Goal: Task Accomplishment & Management: Use online tool/utility

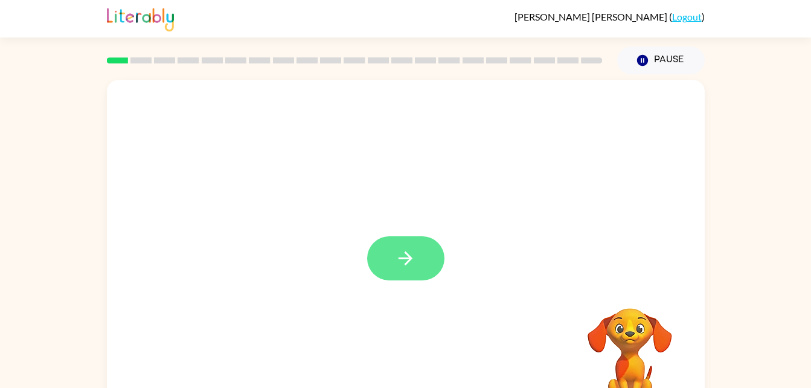
click at [387, 272] on button "button" at bounding box center [405, 258] width 77 height 44
click at [333, 304] on div "Your browser must support playing .mp4 files to use Literably. Please try using…" at bounding box center [406, 252] width 598 height 345
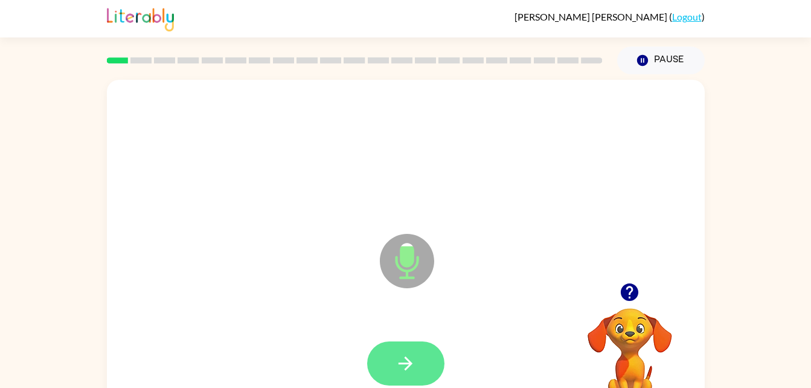
click at [431, 368] on button "button" at bounding box center [405, 363] width 77 height 44
click at [424, 370] on button "button" at bounding box center [405, 363] width 77 height 44
click at [413, 365] on icon "button" at bounding box center [405, 363] width 21 height 21
click at [401, 359] on icon "button" at bounding box center [405, 363] width 21 height 21
click at [396, 364] on icon "button" at bounding box center [405, 363] width 21 height 21
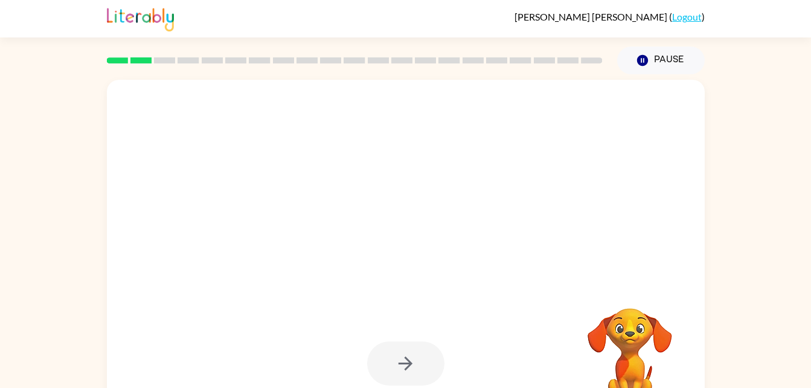
click at [403, 365] on div at bounding box center [405, 363] width 77 height 44
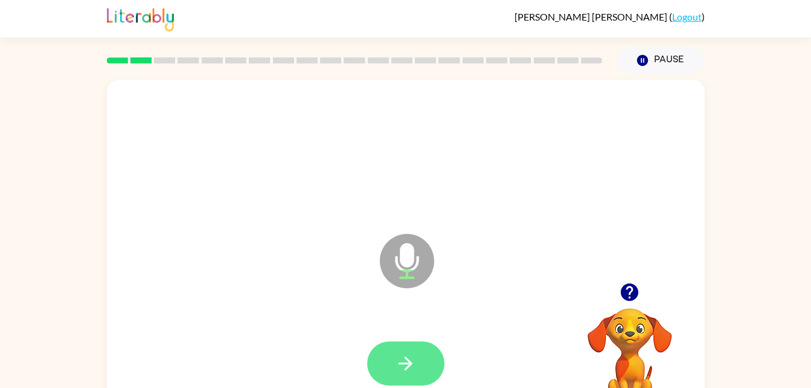
click at [393, 361] on button "button" at bounding box center [405, 363] width 77 height 44
click at [398, 374] on button "button" at bounding box center [405, 363] width 77 height 44
click at [400, 366] on icon "button" at bounding box center [405, 363] width 21 height 21
click at [400, 361] on icon "button" at bounding box center [405, 363] width 21 height 21
click at [397, 363] on icon "button" at bounding box center [405, 363] width 21 height 21
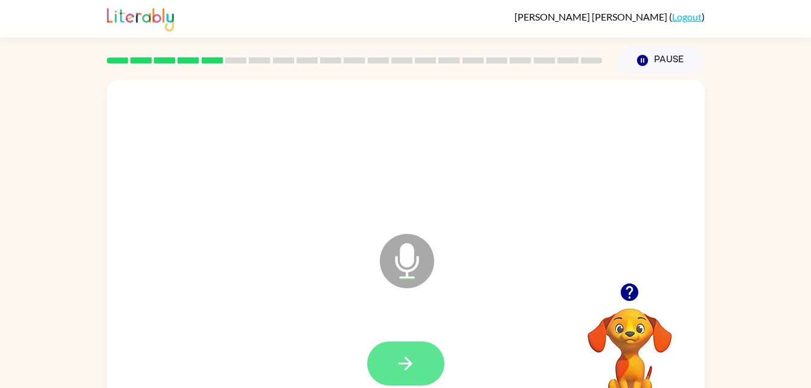
click at [401, 368] on icon "button" at bounding box center [405, 363] width 21 height 21
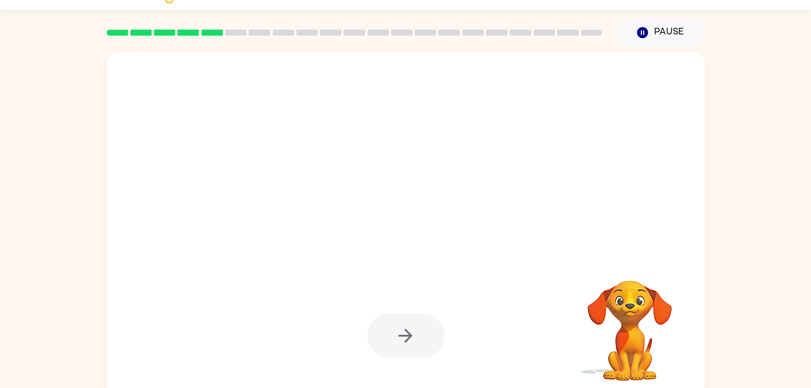
scroll to position [37, 0]
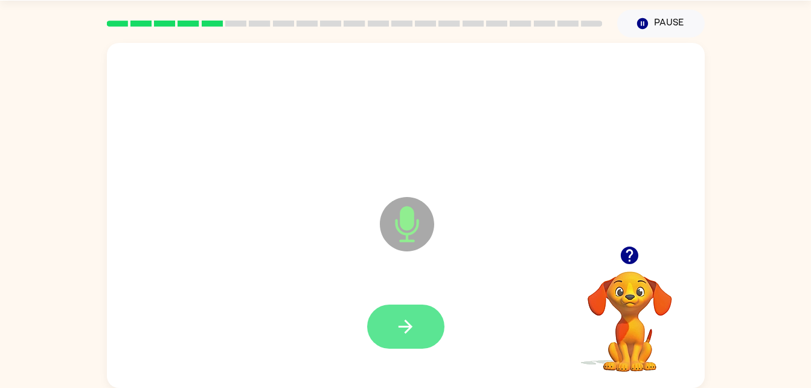
click at [405, 336] on icon "button" at bounding box center [405, 326] width 21 height 21
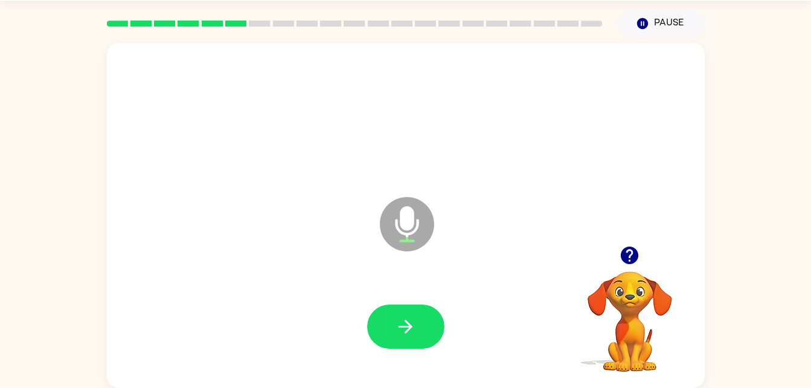
click at [380, 347] on div at bounding box center [405, 326] width 77 height 44
click at [411, 339] on button "button" at bounding box center [405, 326] width 77 height 44
click at [409, 338] on button "button" at bounding box center [405, 326] width 77 height 44
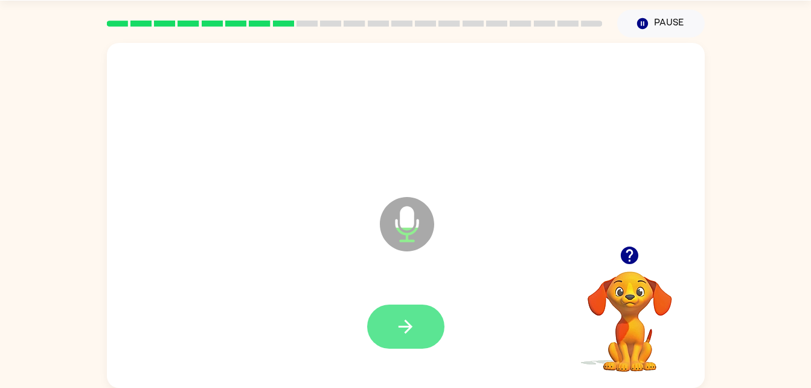
click at [411, 328] on icon "button" at bounding box center [406, 326] width 14 height 14
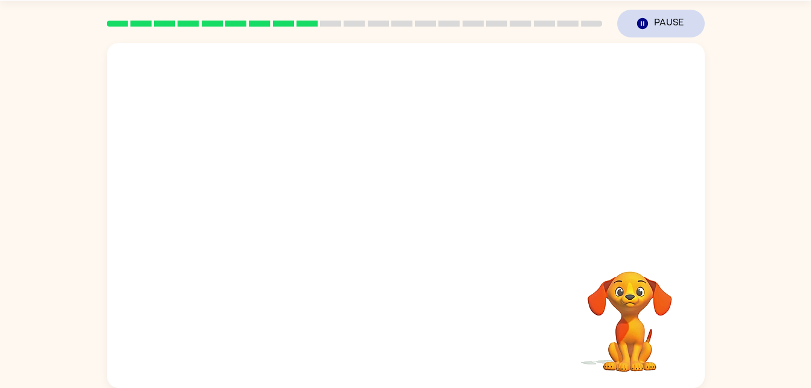
click at [647, 29] on icon "Pause" at bounding box center [642, 23] width 13 height 13
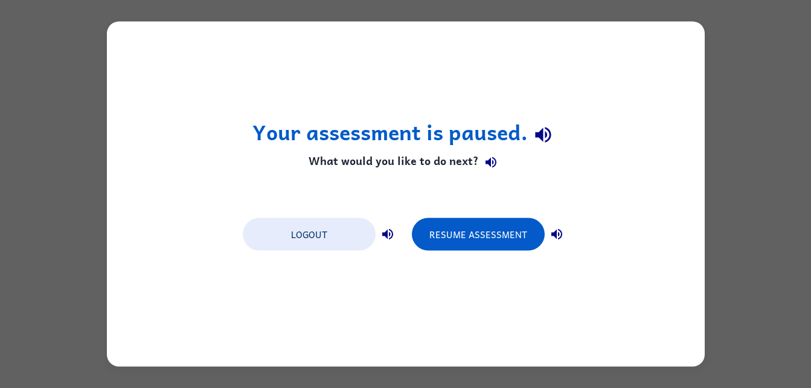
scroll to position [0, 0]
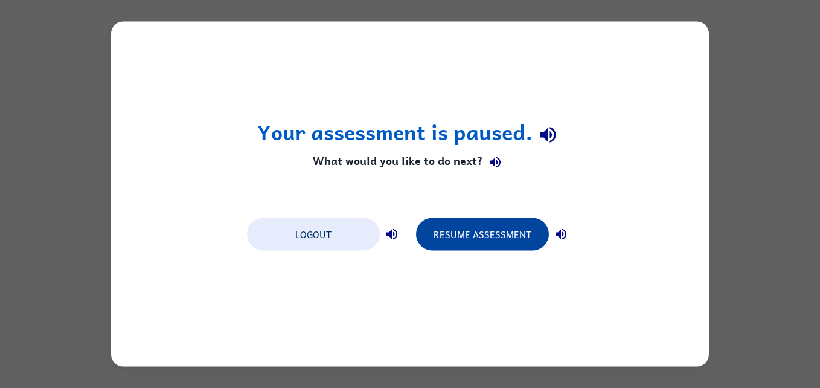
click at [516, 245] on button "Resume Assessment" at bounding box center [482, 234] width 133 height 33
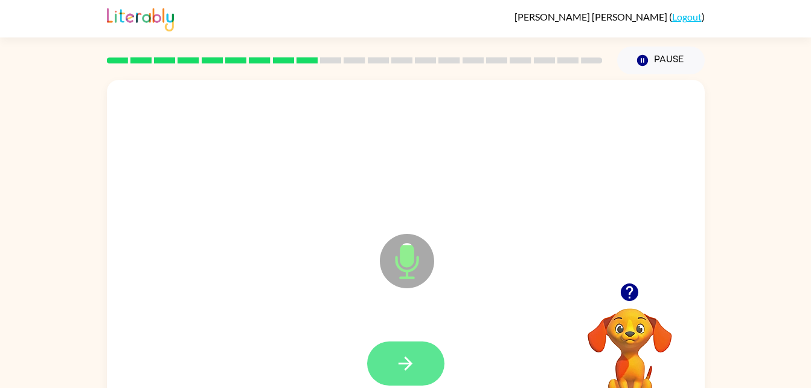
click at [397, 371] on icon "button" at bounding box center [405, 363] width 21 height 21
click at [390, 356] on button "button" at bounding box center [405, 363] width 77 height 44
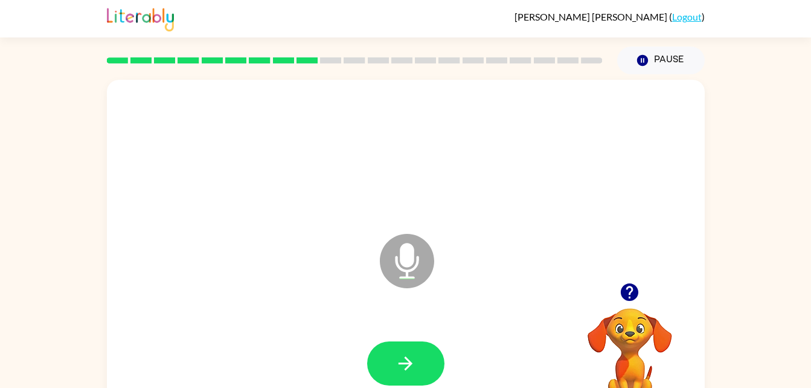
scroll to position [37, 0]
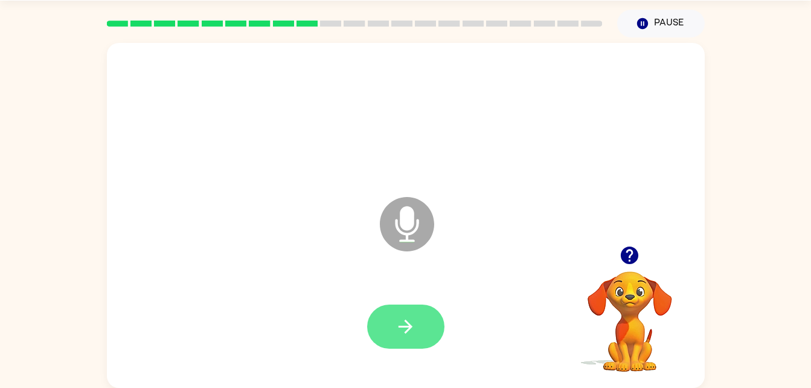
click at [398, 333] on icon "button" at bounding box center [405, 326] width 21 height 21
click at [403, 342] on button "button" at bounding box center [405, 326] width 77 height 44
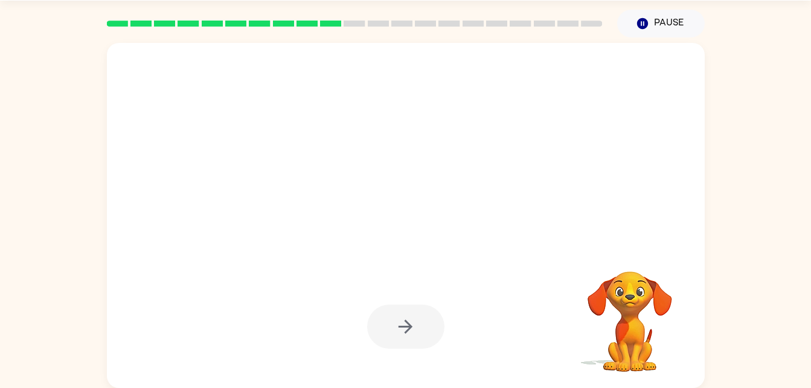
click at [405, 336] on div at bounding box center [405, 326] width 77 height 44
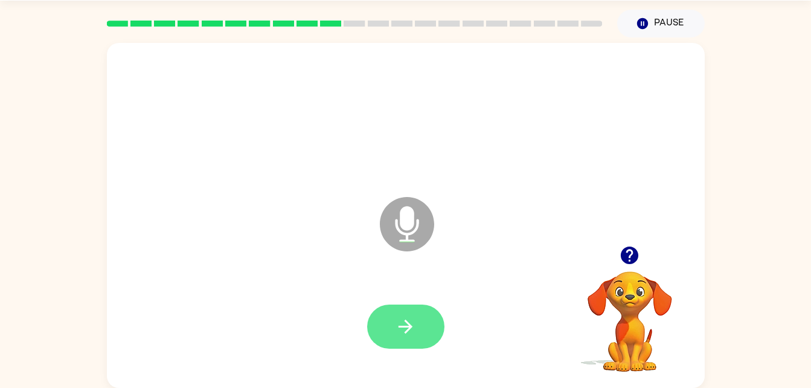
click at [411, 338] on button "button" at bounding box center [405, 326] width 77 height 44
click at [405, 331] on icon "button" at bounding box center [405, 326] width 21 height 21
click at [397, 324] on icon "button" at bounding box center [405, 326] width 21 height 21
click at [400, 320] on icon "button" at bounding box center [405, 326] width 21 height 21
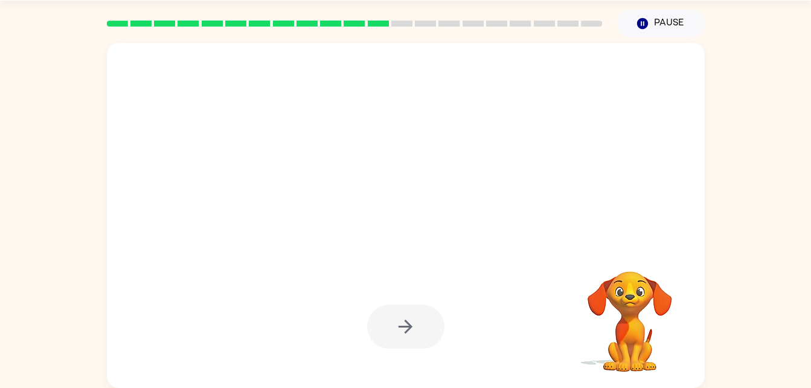
click at [402, 323] on div at bounding box center [405, 326] width 77 height 44
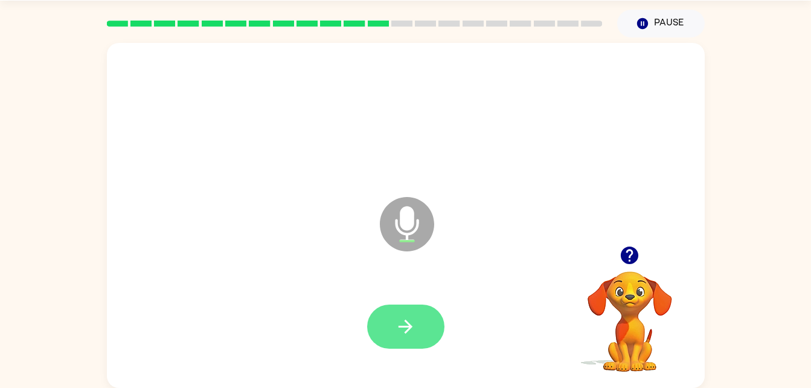
click at [403, 325] on icon "button" at bounding box center [405, 326] width 21 height 21
click at [406, 319] on icon "button" at bounding box center [405, 326] width 21 height 21
click at [416, 332] on icon "button" at bounding box center [405, 326] width 21 height 21
click at [397, 327] on icon "button" at bounding box center [405, 326] width 21 height 21
click at [409, 327] on icon "button" at bounding box center [406, 326] width 14 height 14
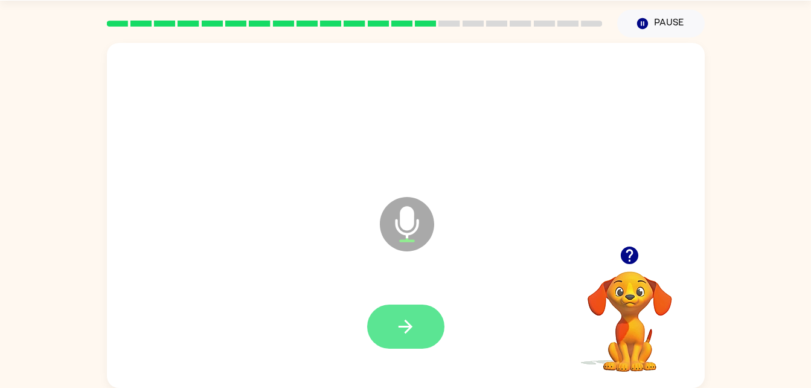
click at [402, 330] on icon "button" at bounding box center [405, 326] width 21 height 21
click at [399, 321] on icon "button" at bounding box center [405, 326] width 21 height 21
click at [402, 333] on icon "button" at bounding box center [405, 326] width 21 height 21
click at [394, 341] on button "button" at bounding box center [405, 326] width 77 height 44
click at [406, 339] on button "button" at bounding box center [405, 326] width 77 height 44
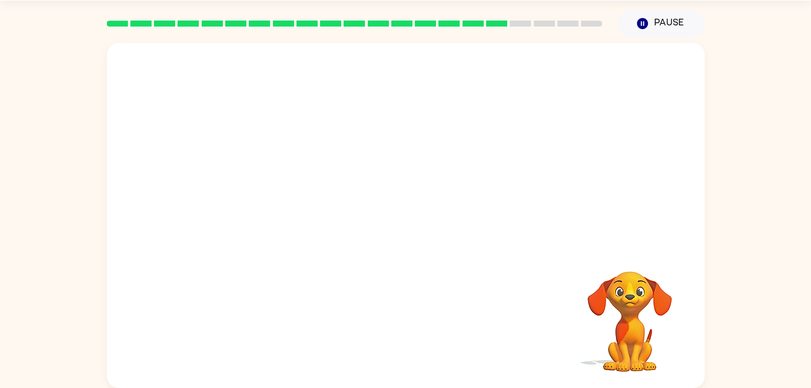
click at [754, 271] on div "Your browser must support playing .mp4 files to use Literably. Please try using…" at bounding box center [405, 212] width 811 height 350
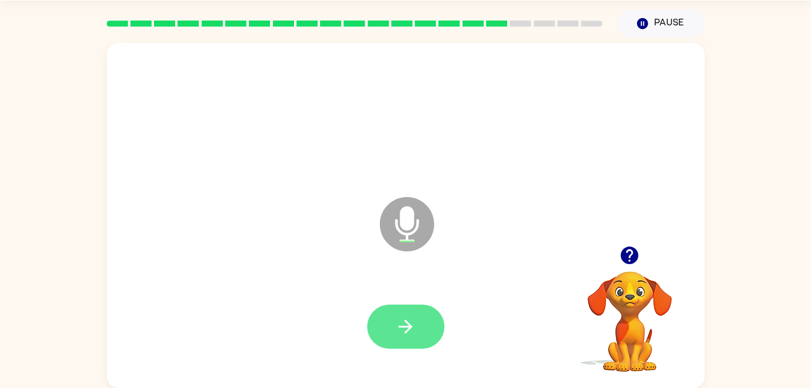
click at [390, 333] on button "button" at bounding box center [405, 326] width 77 height 44
click at [411, 328] on icon "button" at bounding box center [405, 326] width 21 height 21
click at [411, 325] on icon "button" at bounding box center [406, 326] width 14 height 14
click at [414, 329] on icon "button" at bounding box center [405, 326] width 21 height 21
click at [399, 329] on icon "button" at bounding box center [405, 326] width 21 height 21
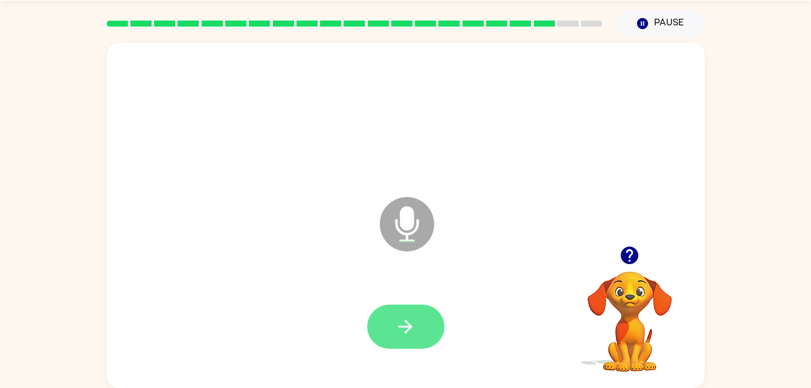
click at [400, 317] on icon "button" at bounding box center [405, 326] width 21 height 21
click at [634, 260] on icon "button" at bounding box center [630, 255] width 18 height 18
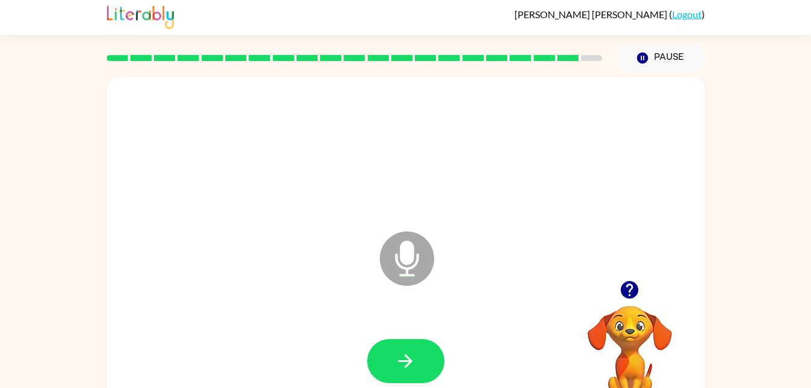
scroll to position [0, 0]
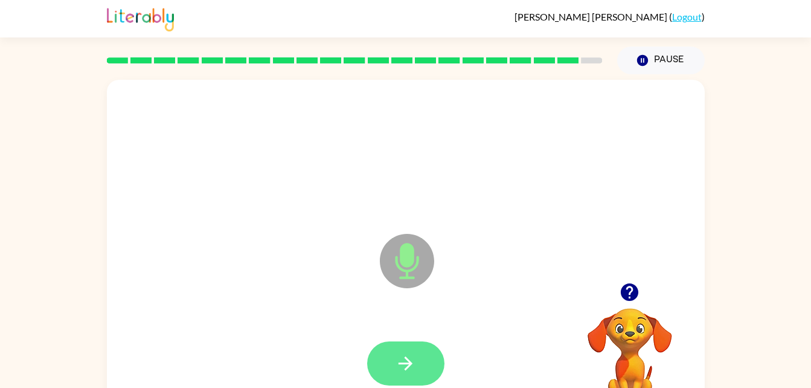
click at [396, 358] on icon "button" at bounding box center [405, 363] width 21 height 21
click at [402, 372] on icon "button" at bounding box center [405, 363] width 21 height 21
